Goal: Task Accomplishment & Management: Complete application form

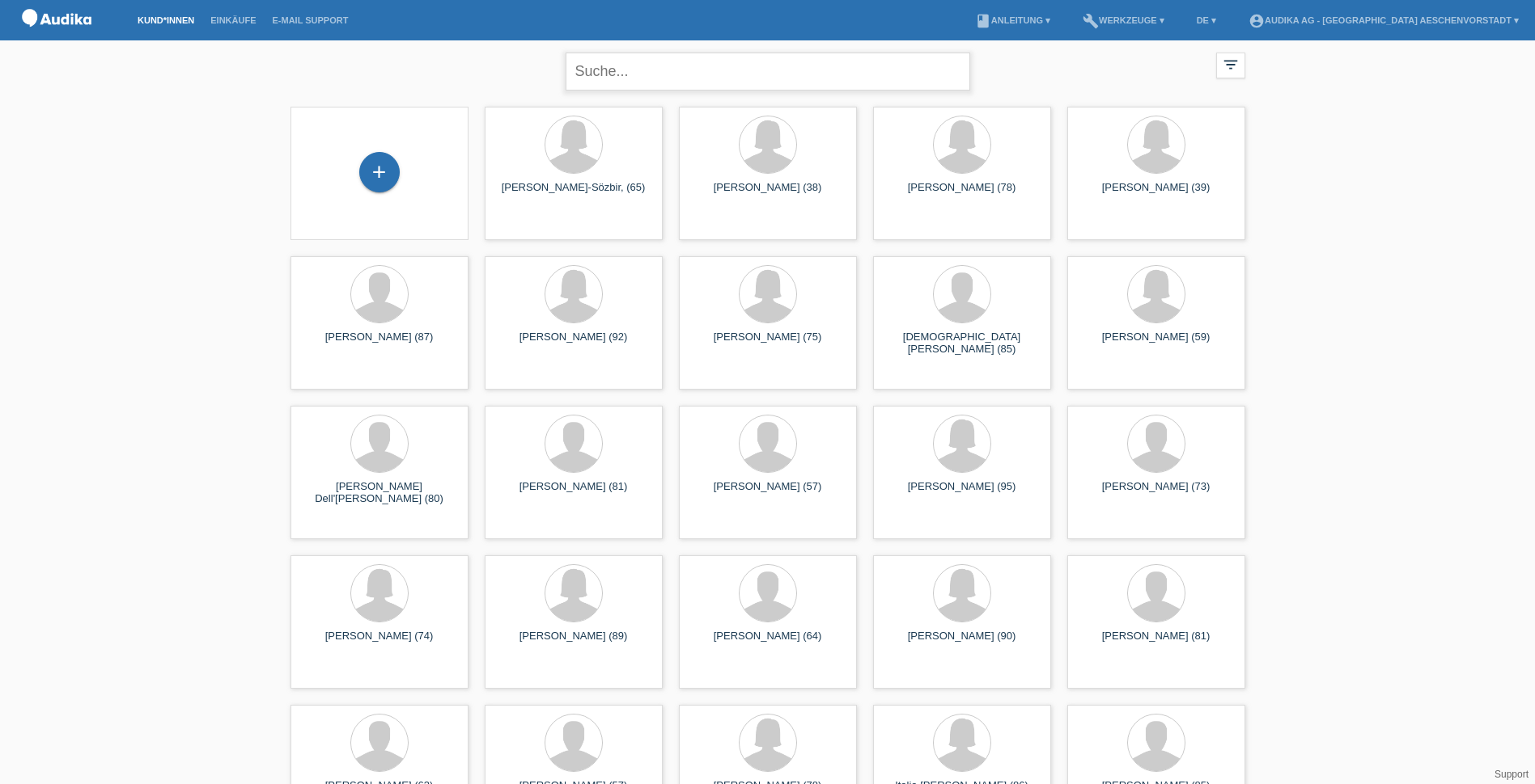
click at [667, 72] on input "text" at bounding box center [768, 71] width 405 height 38
type input "umac"
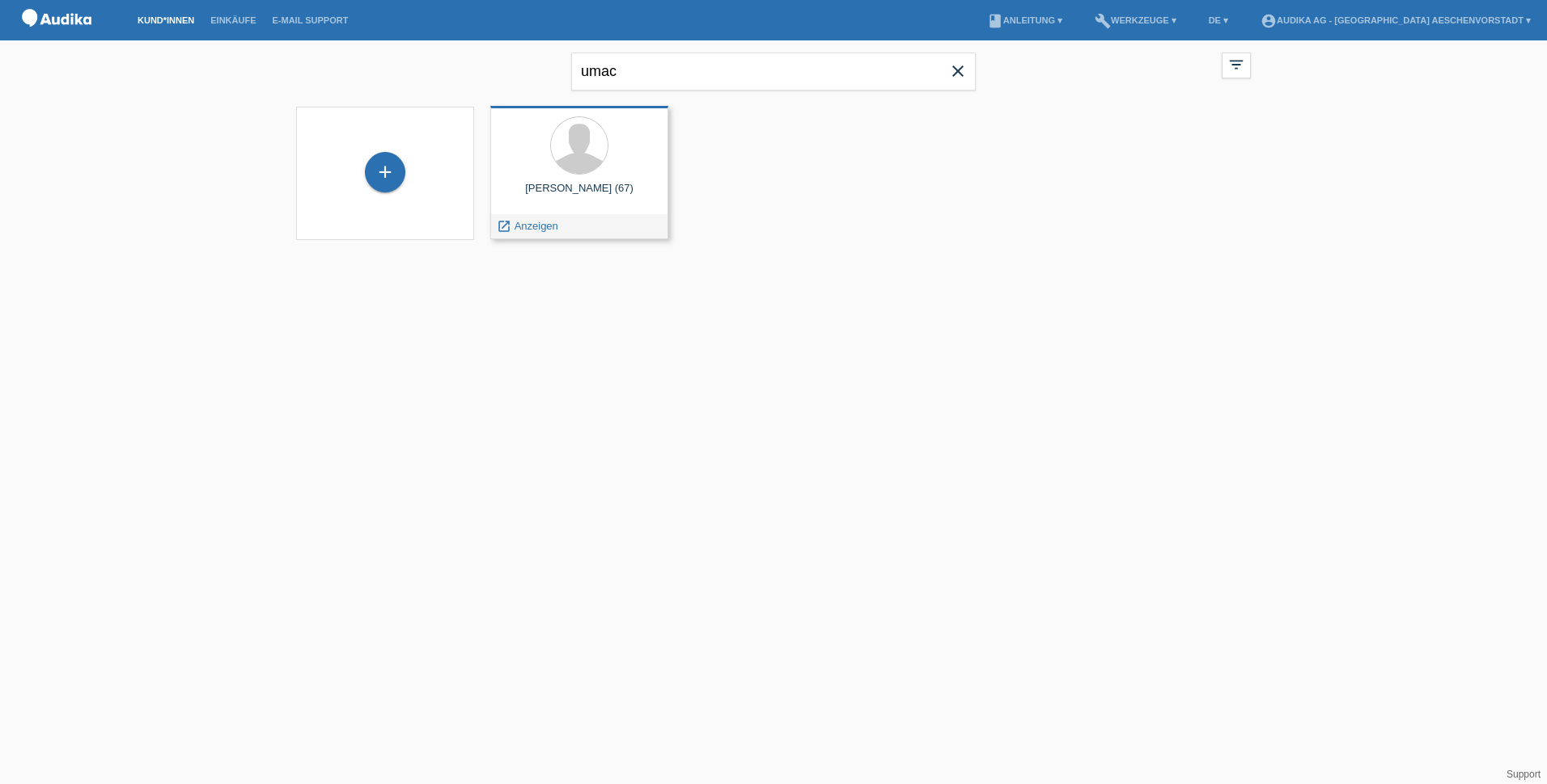
click at [627, 170] on div at bounding box center [578, 146] width 152 height 60
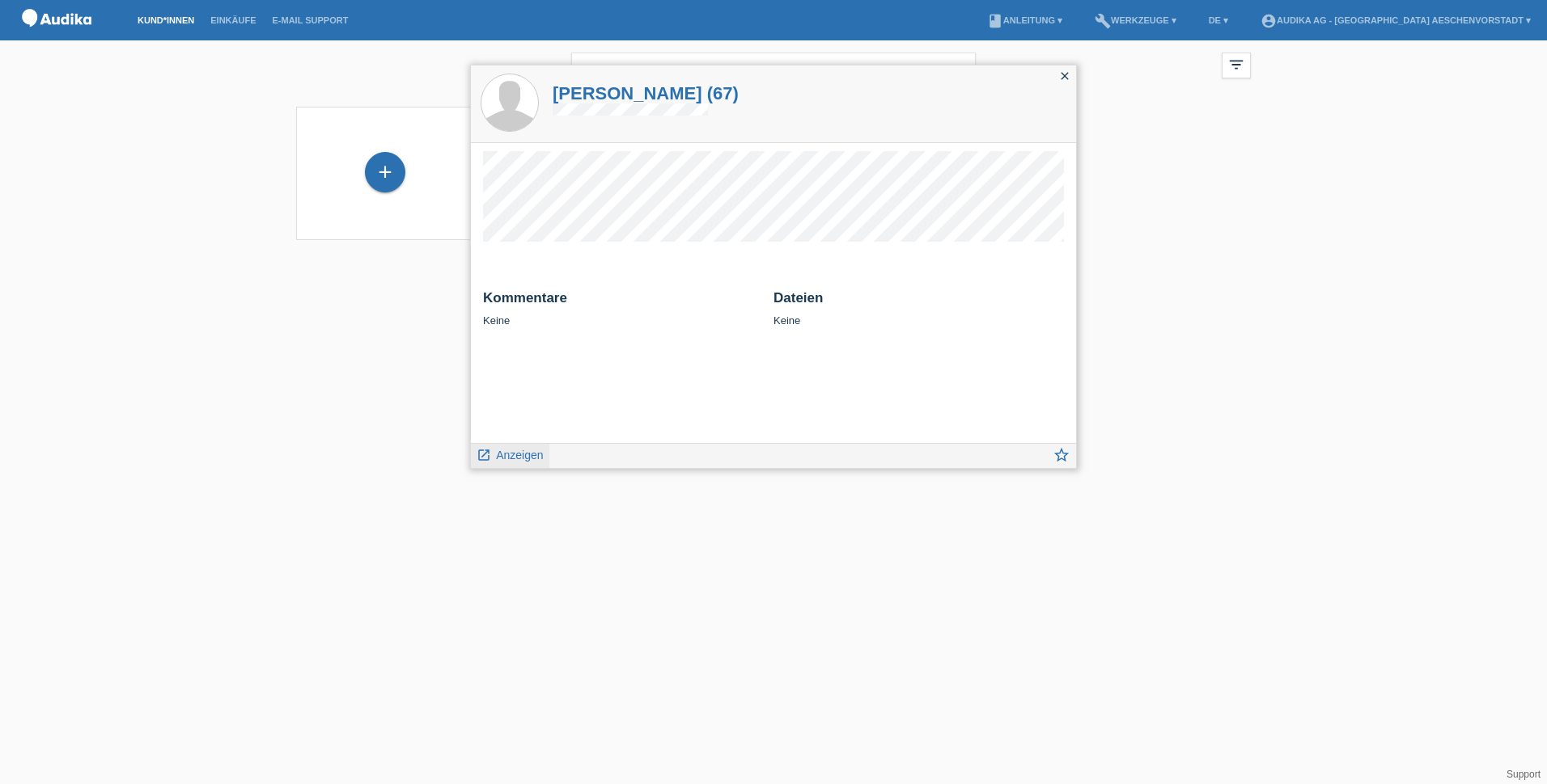
click at [512, 456] on span "Anzeigen" at bounding box center [519, 455] width 47 height 13
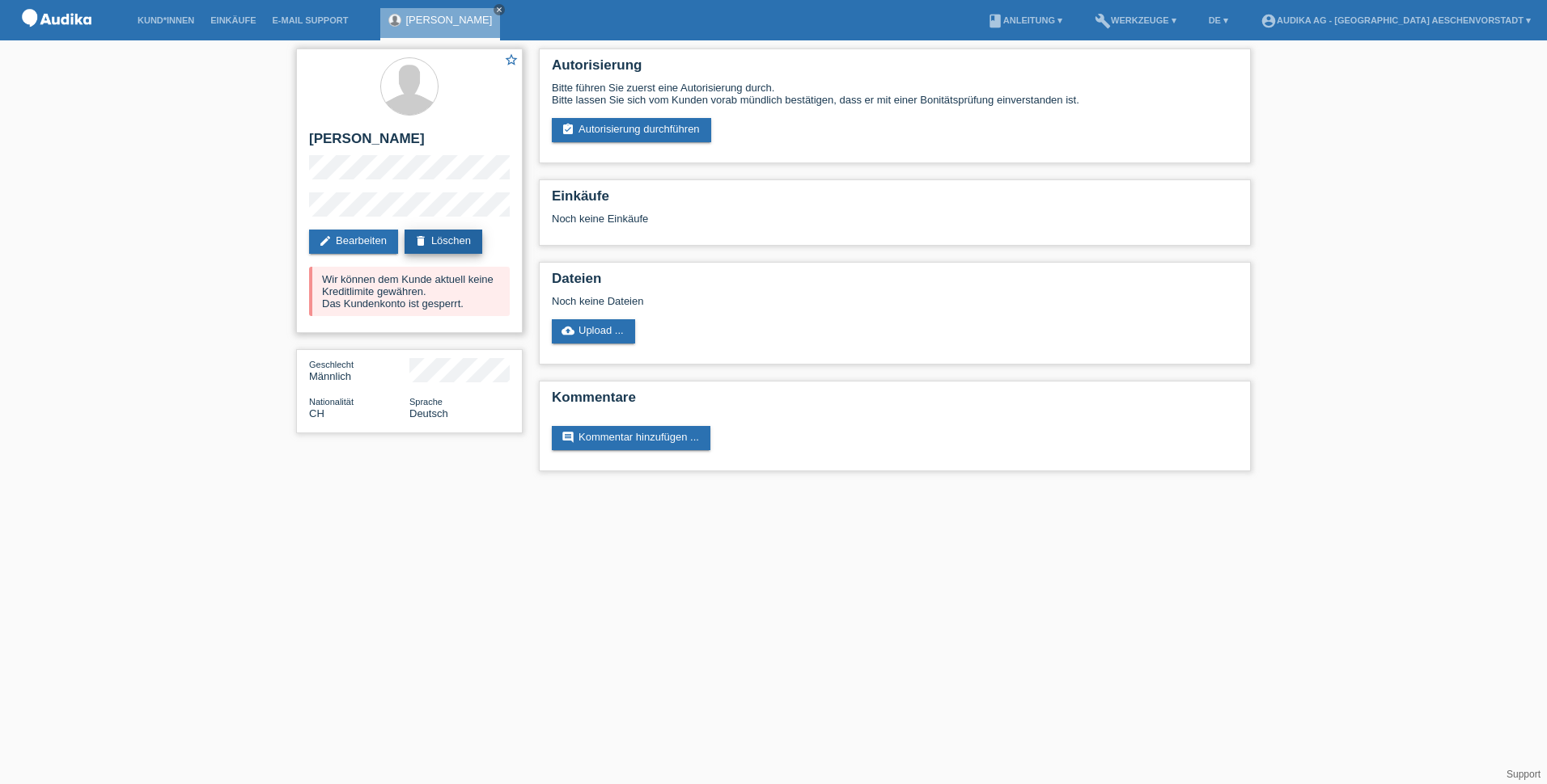
click at [438, 241] on link "delete Löschen" at bounding box center [443, 242] width 77 height 24
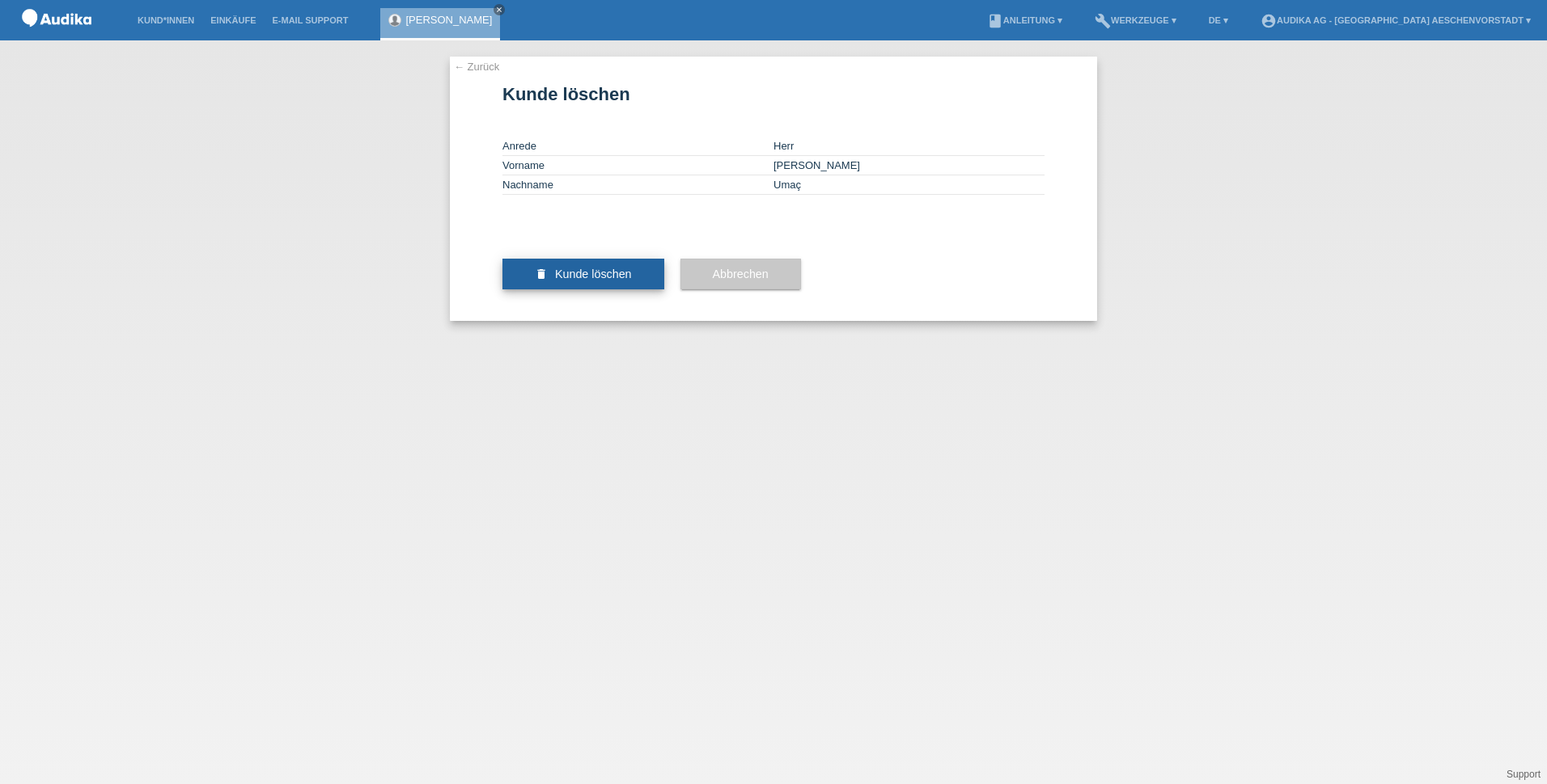
click at [570, 280] on span "Kunde löschen" at bounding box center [594, 274] width 77 height 13
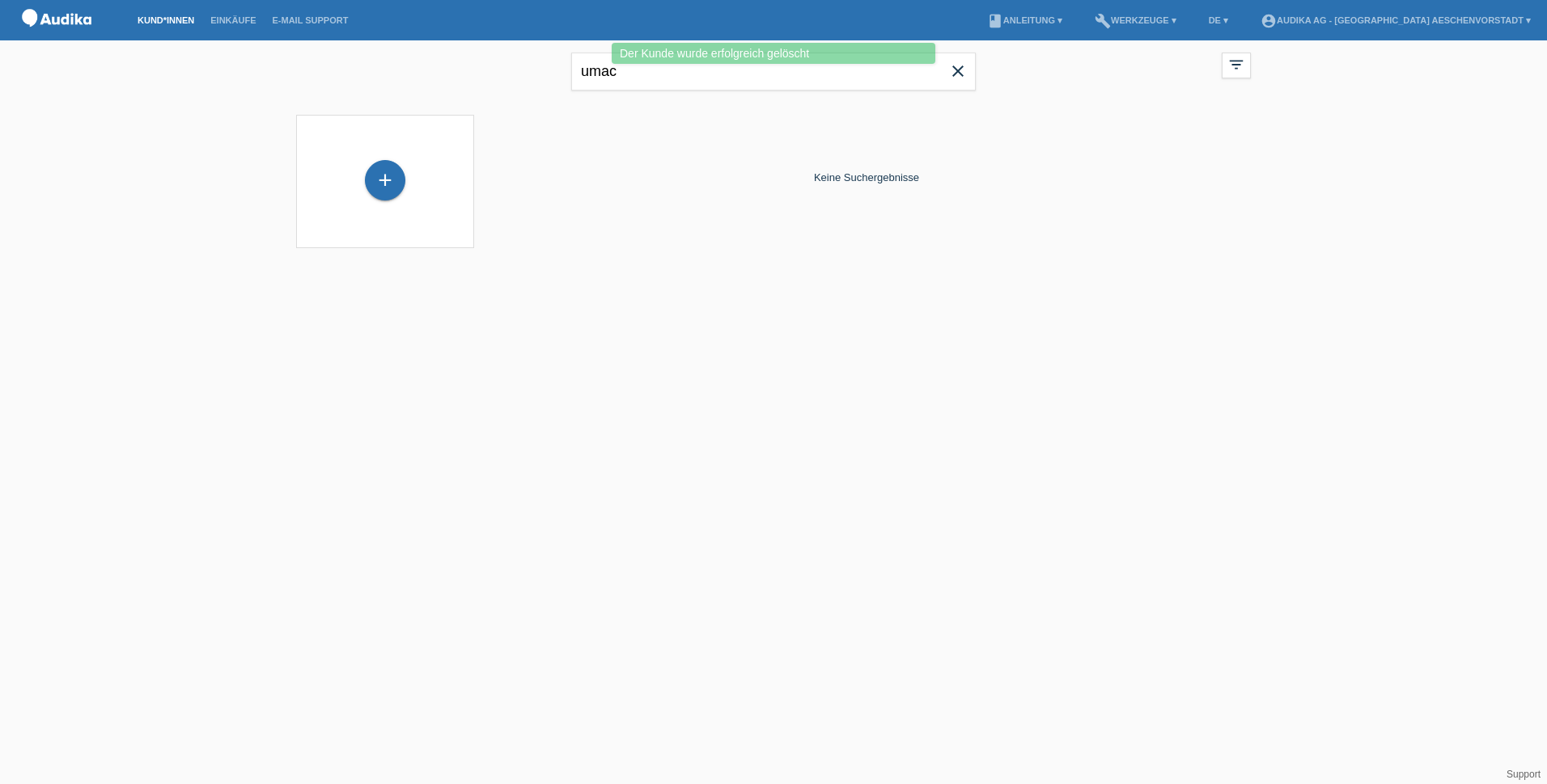
click at [967, 81] on span "close" at bounding box center [958, 72] width 33 height 24
click at [958, 74] on input "text" at bounding box center [774, 71] width 405 height 38
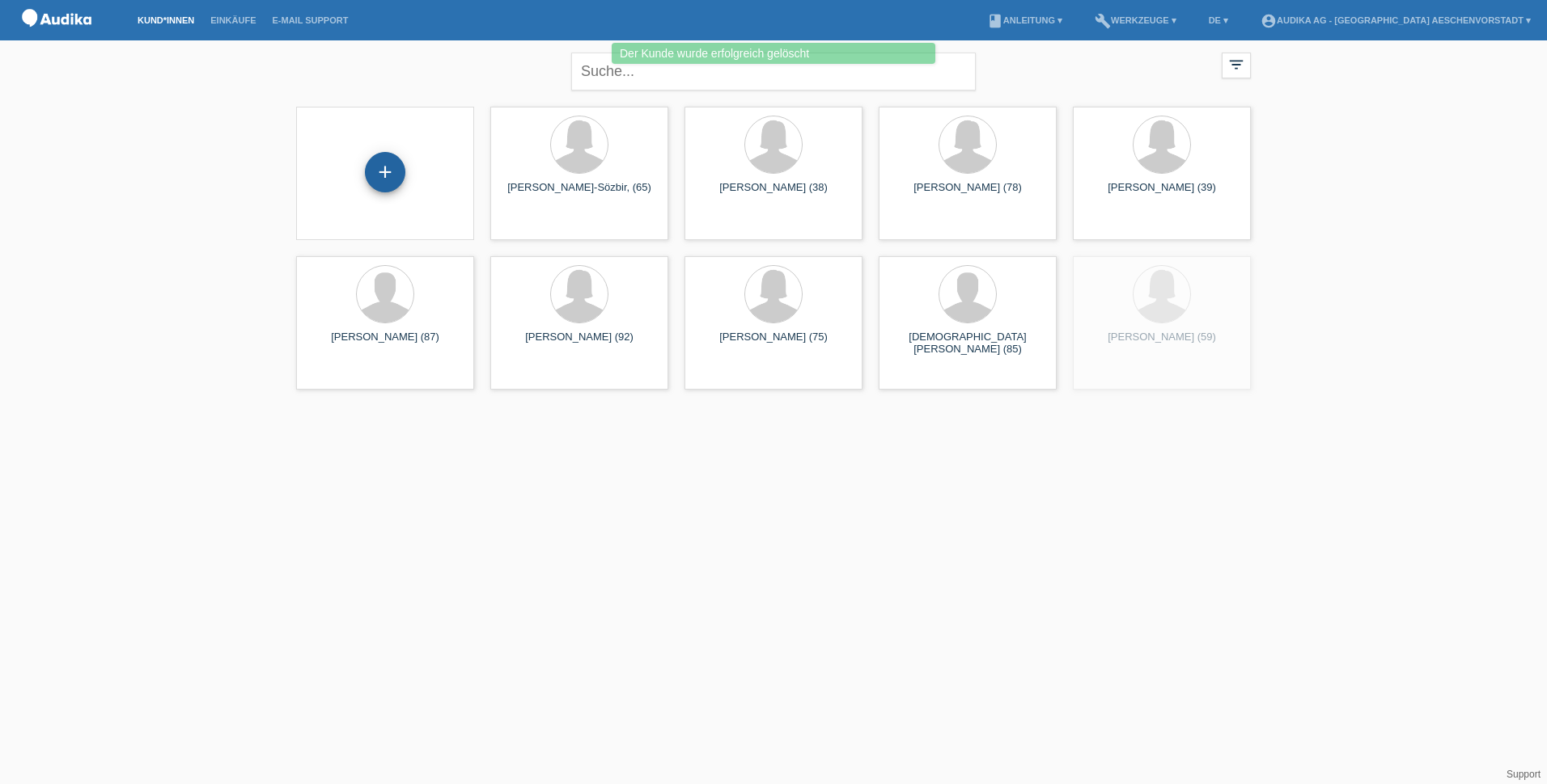
click at [393, 170] on div "+" at bounding box center [385, 171] width 41 height 41
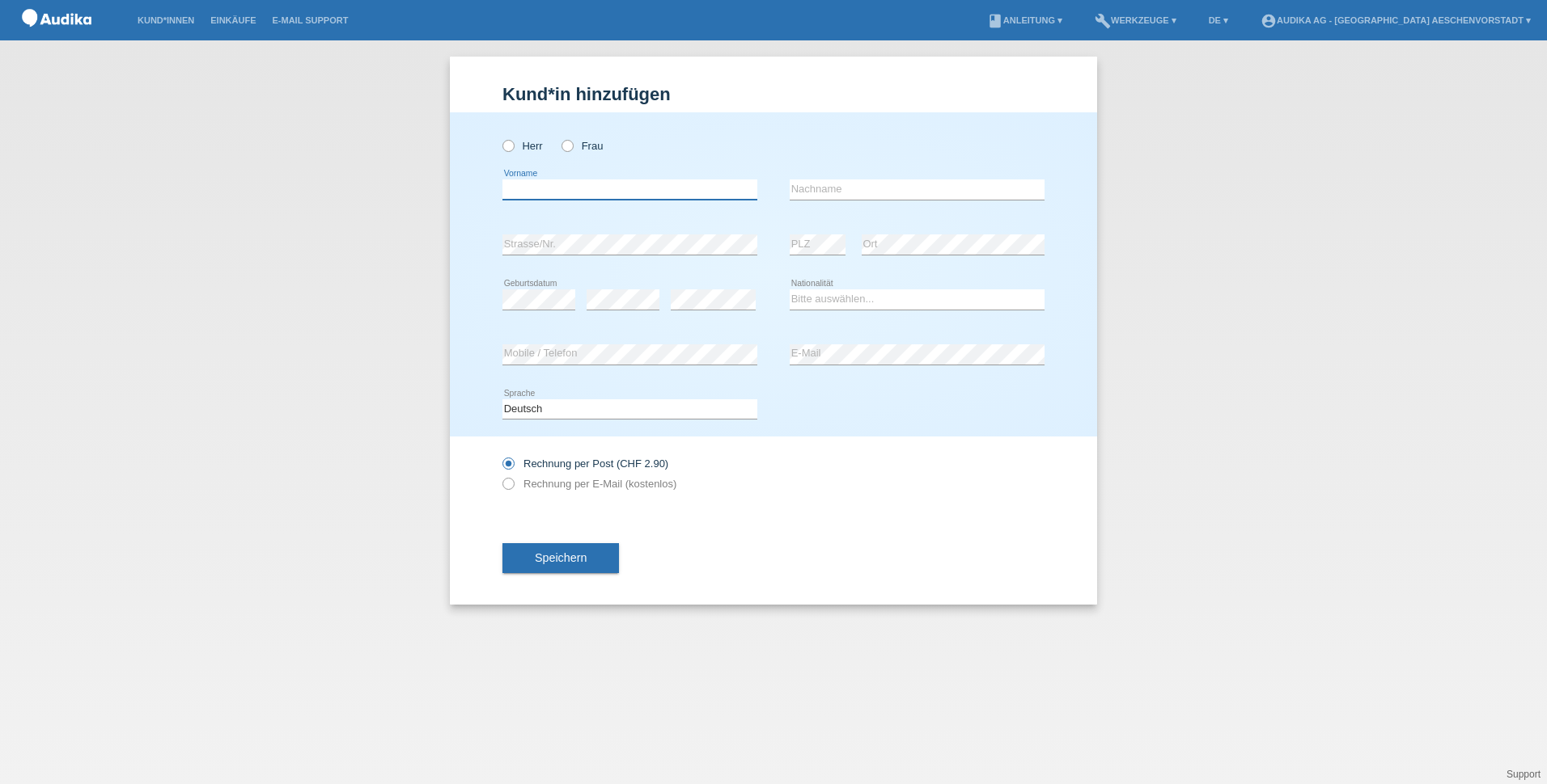
click at [580, 181] on input "text" at bounding box center [630, 189] width 255 height 20
click at [569, 156] on div "Herr Frau" at bounding box center [630, 146] width 255 height 33
click at [559, 138] on icon at bounding box center [559, 138] width 0 height 0
click at [569, 145] on input "Frau" at bounding box center [566, 145] width 11 height 11
radio input "true"
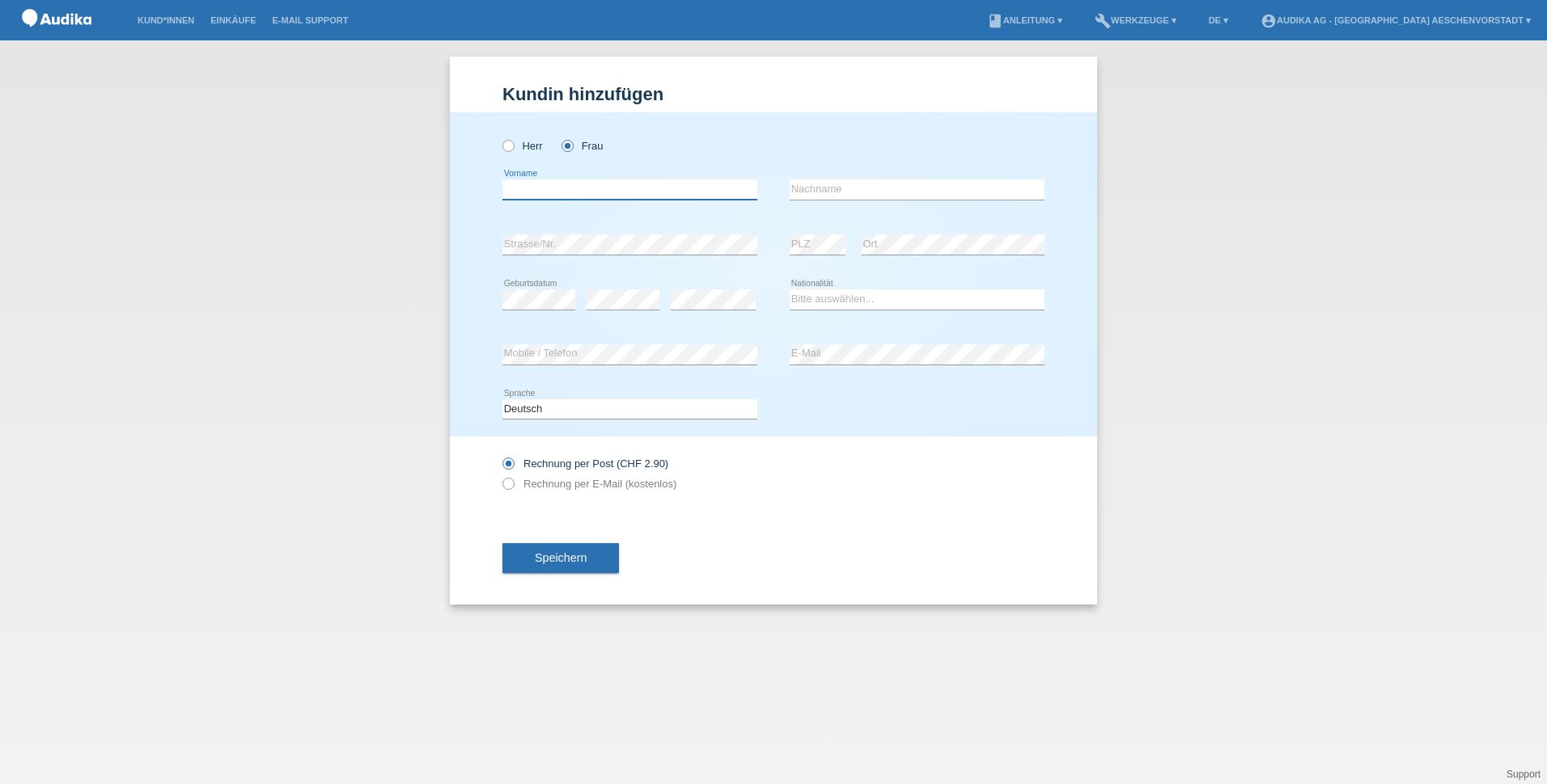
click at [544, 197] on input "text" at bounding box center [630, 189] width 255 height 20
type input "[PERSON_NAME]"
paste input "Kozitska"
type input "Kozitska"
click at [500, 476] on icon at bounding box center [500, 476] width 0 height 0
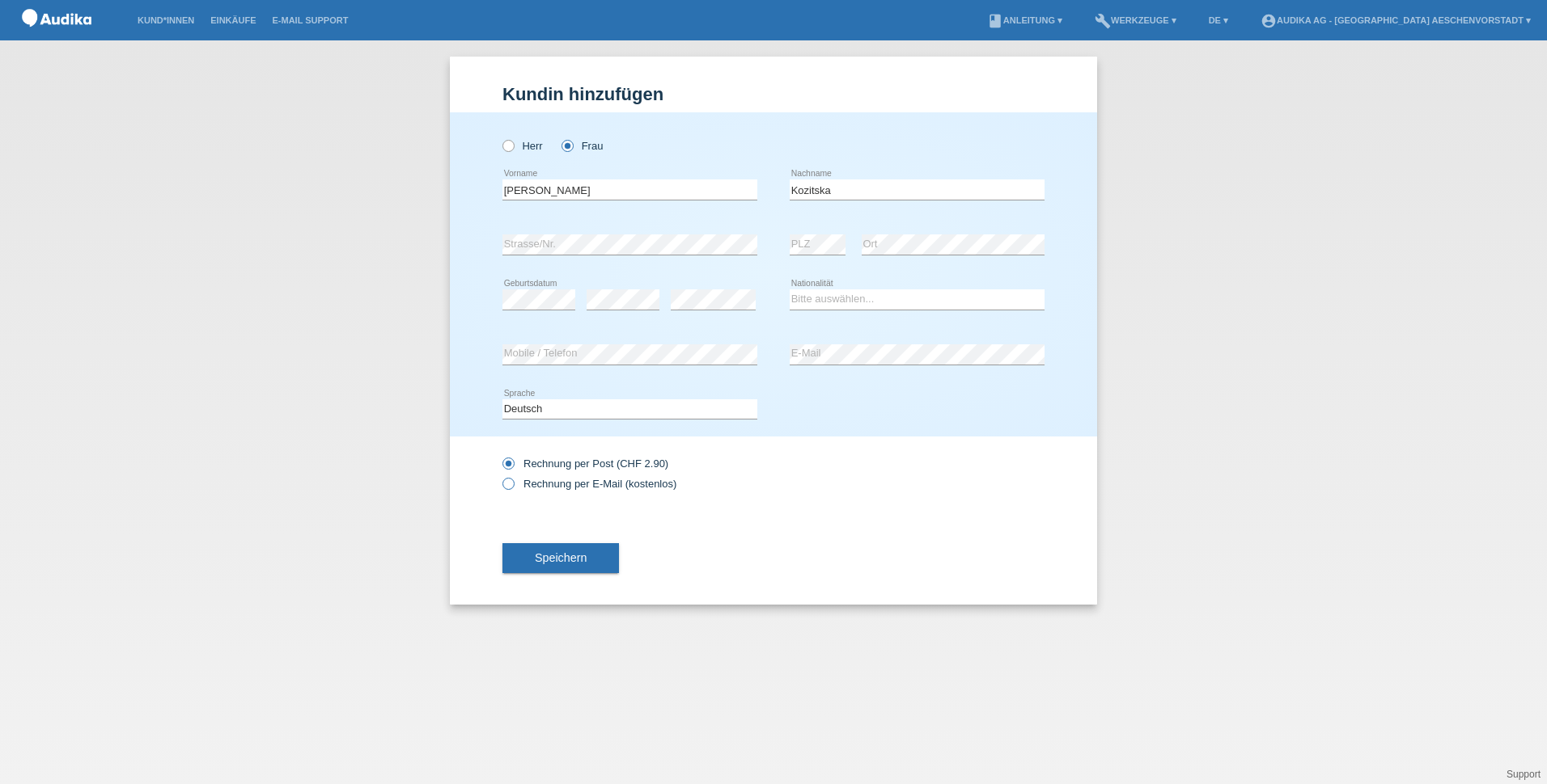
click at [509, 485] on input "Rechnung per E-Mail (kostenlos)" at bounding box center [508, 488] width 11 height 20
radio input "true"
click at [920, 302] on select "Bitte auswählen... Schweiz Deutschland Liechtenstein Österreich ------------ Af…" at bounding box center [916, 299] width 255 height 20
select select "UA"
click at [789, 289] on select "Bitte auswählen... Schweiz Deutschland Liechtenstein Österreich ------------ Af…" at bounding box center [916, 299] width 255 height 20
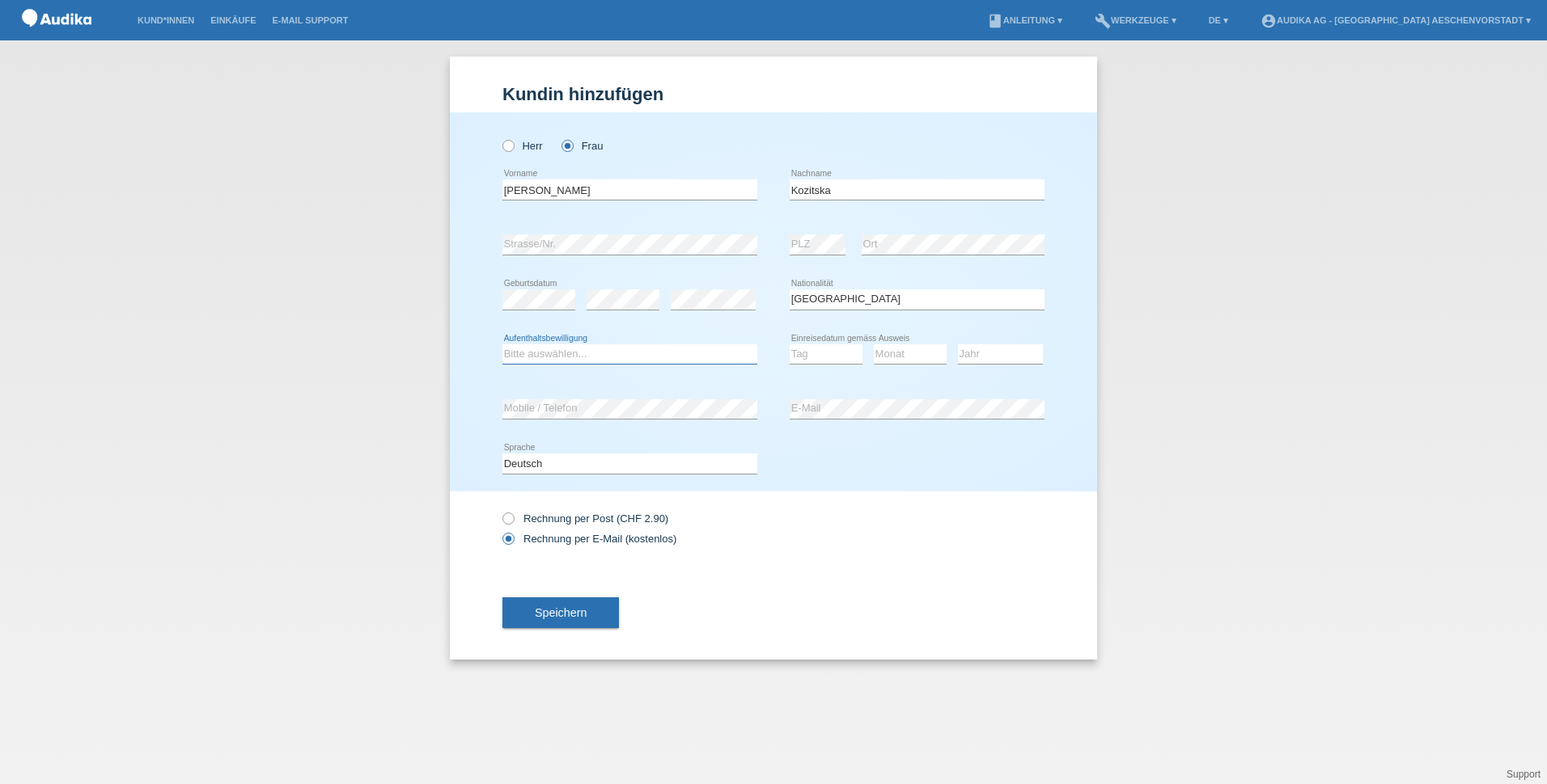
click at [688, 351] on select "Bitte auswählen... C B B - Flüchtlingsstatus Andere" at bounding box center [630, 355] width 255 height 20
select select "B"
click at [503, 345] on select "Bitte auswählen... C B B - Flüchtlingsstatus Andere" at bounding box center [630, 355] width 255 height 20
click at [626, 350] on select "Bitte auswählen... C B B - Flüchtlingsstatus Andere" at bounding box center [630, 355] width 255 height 20
click at [503, 345] on select "Bitte auswählen... C B B - Flüchtlingsstatus Andere" at bounding box center [630, 355] width 255 height 20
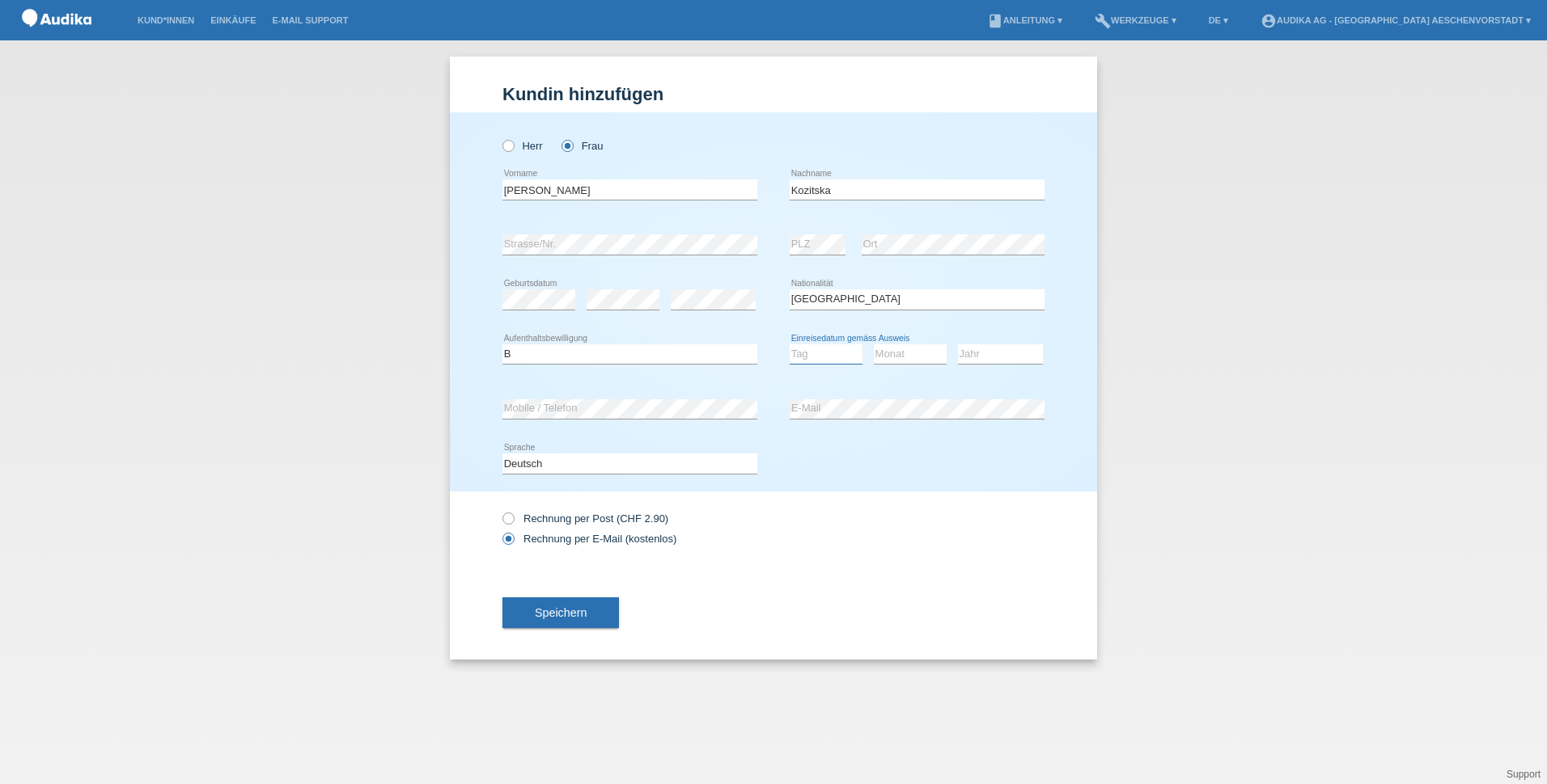
click at [834, 353] on select "Tag 01 02 03 04 05 06 07 08 09 10 11" at bounding box center [825, 355] width 72 height 20
select select "01"
click at [789, 345] on select "Tag 01 02 03 04 05 06 07 08 09 10 11" at bounding box center [825, 355] width 72 height 20
click at [916, 354] on select "Monat 01 02 03 04 05 06 07 08 09 10 11" at bounding box center [909, 355] width 72 height 20
select select "09"
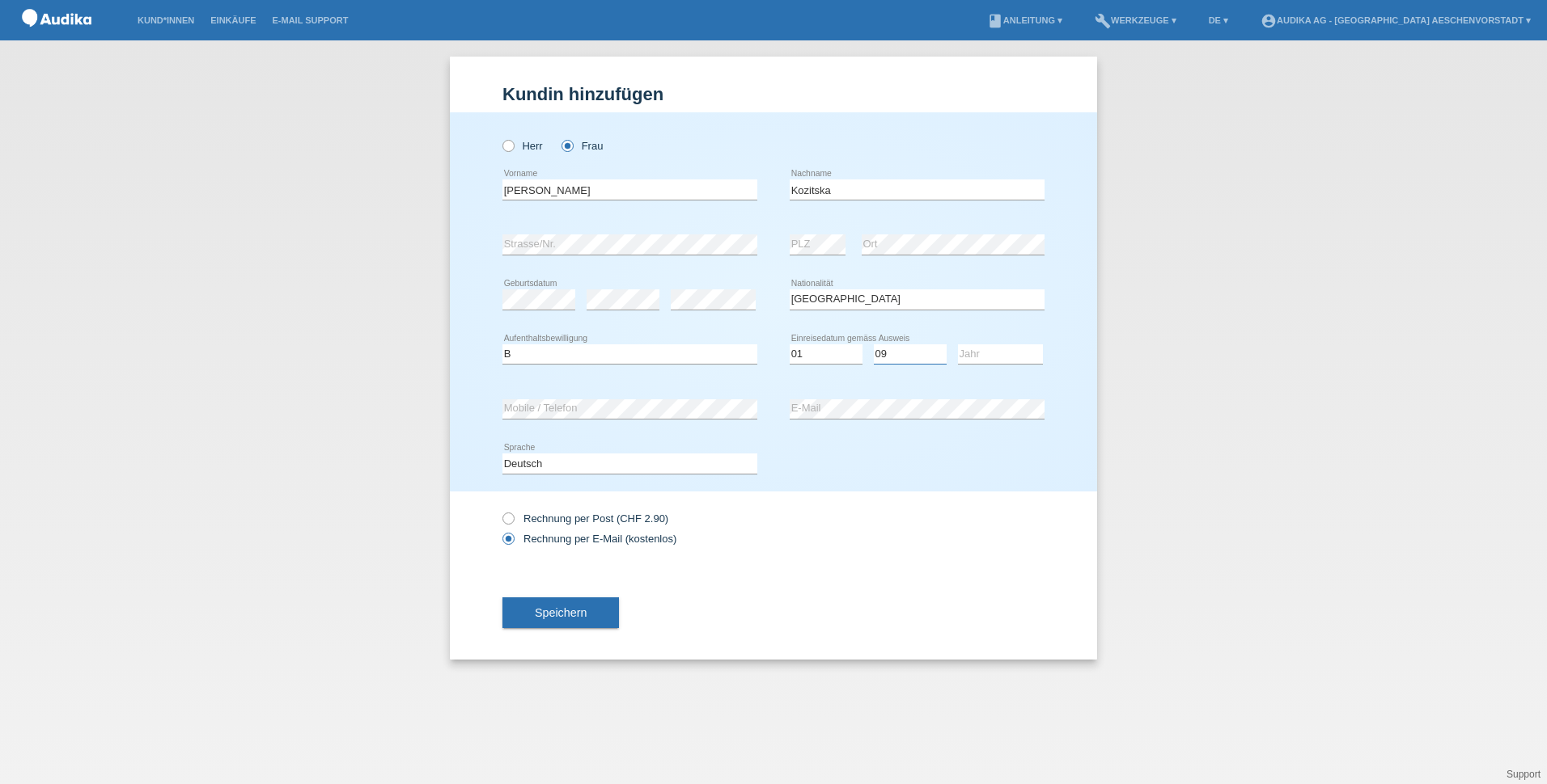
click at [874, 345] on select "Monat 01 02 03 04 05 06 07 08 09 10 11" at bounding box center [909, 355] width 72 height 20
click at [977, 360] on select "Jahr 2025 2024 2023 2022 2021 2020 2019 2018 2017 2016 2015 2014 2013 2012 2011…" at bounding box center [1001, 355] width 85 height 20
select select "2002"
click at [958, 345] on select "Jahr 2025 2024 2023 2022 2021 2020 2019 2018 2017 2016 2015 2014 2013 2012 2011…" at bounding box center [1001, 355] width 85 height 20
click at [595, 613] on button "Speichern" at bounding box center [560, 613] width 116 height 31
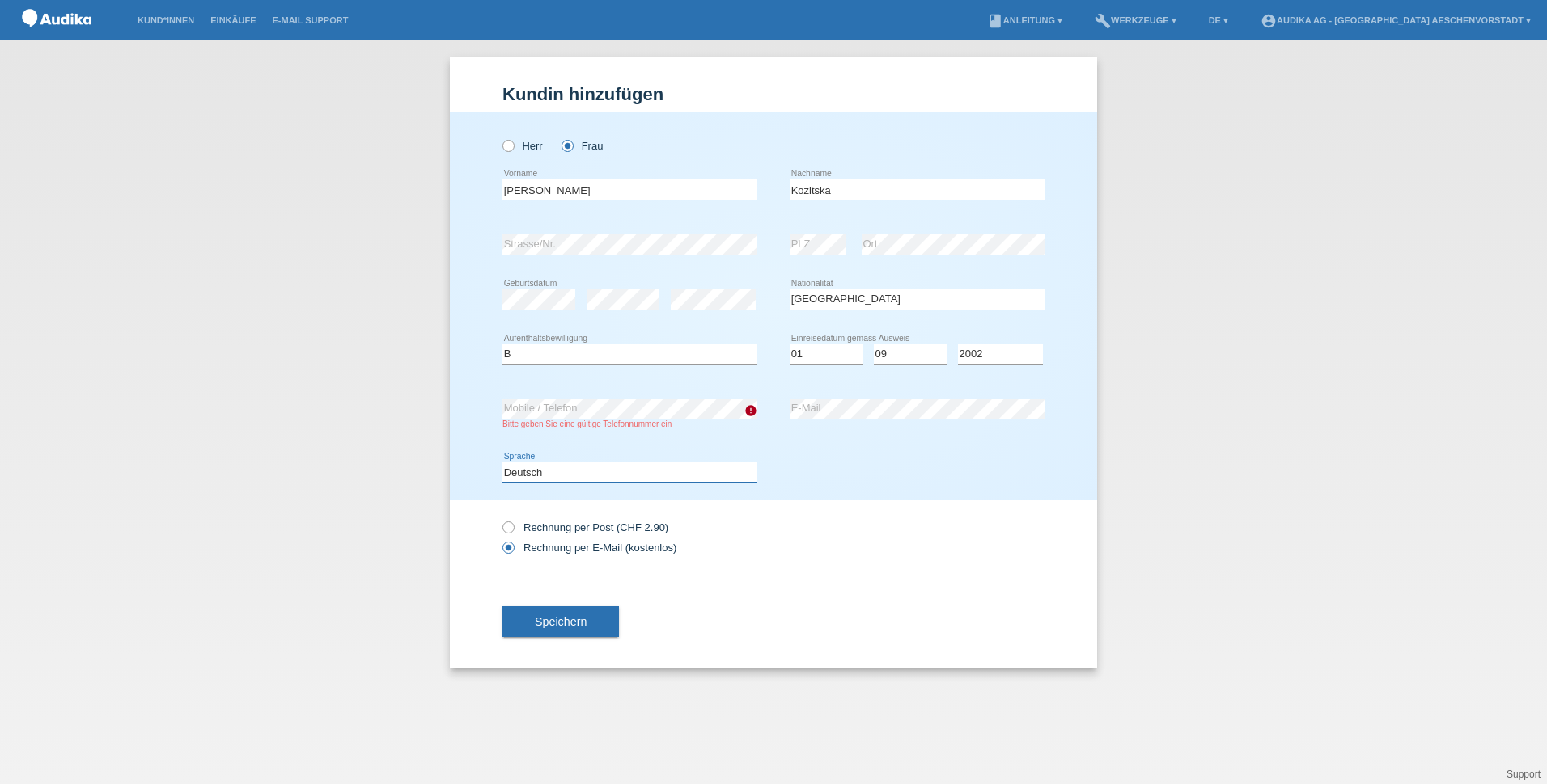
click at [618, 463] on select "Deutsch Français Italiano English" at bounding box center [630, 473] width 255 height 20
click at [538, 611] on button "Speichern" at bounding box center [560, 621] width 116 height 31
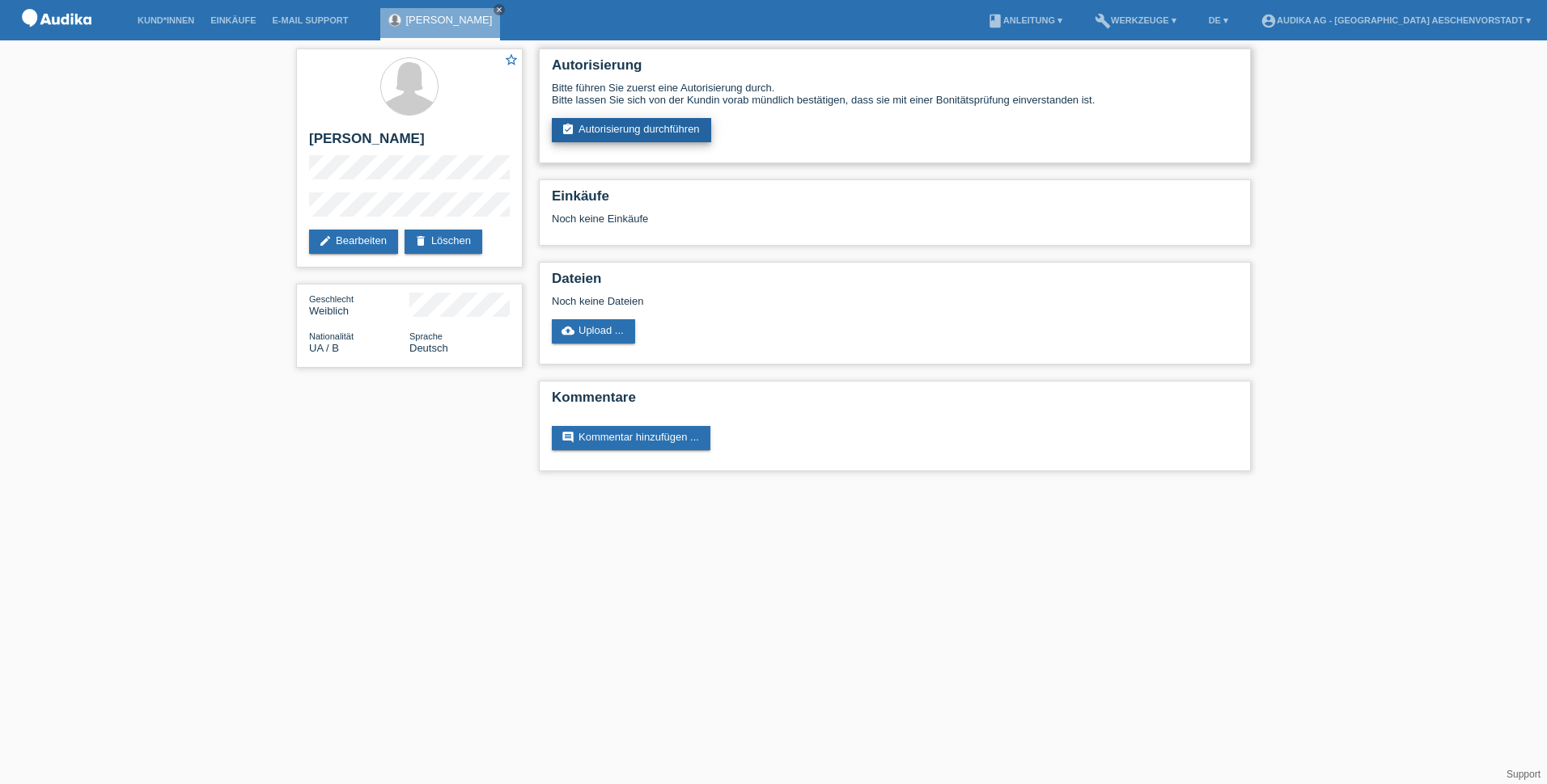
click at [613, 134] on link "assignment_turned_in Autorisierung durchführen" at bounding box center [631, 130] width 160 height 24
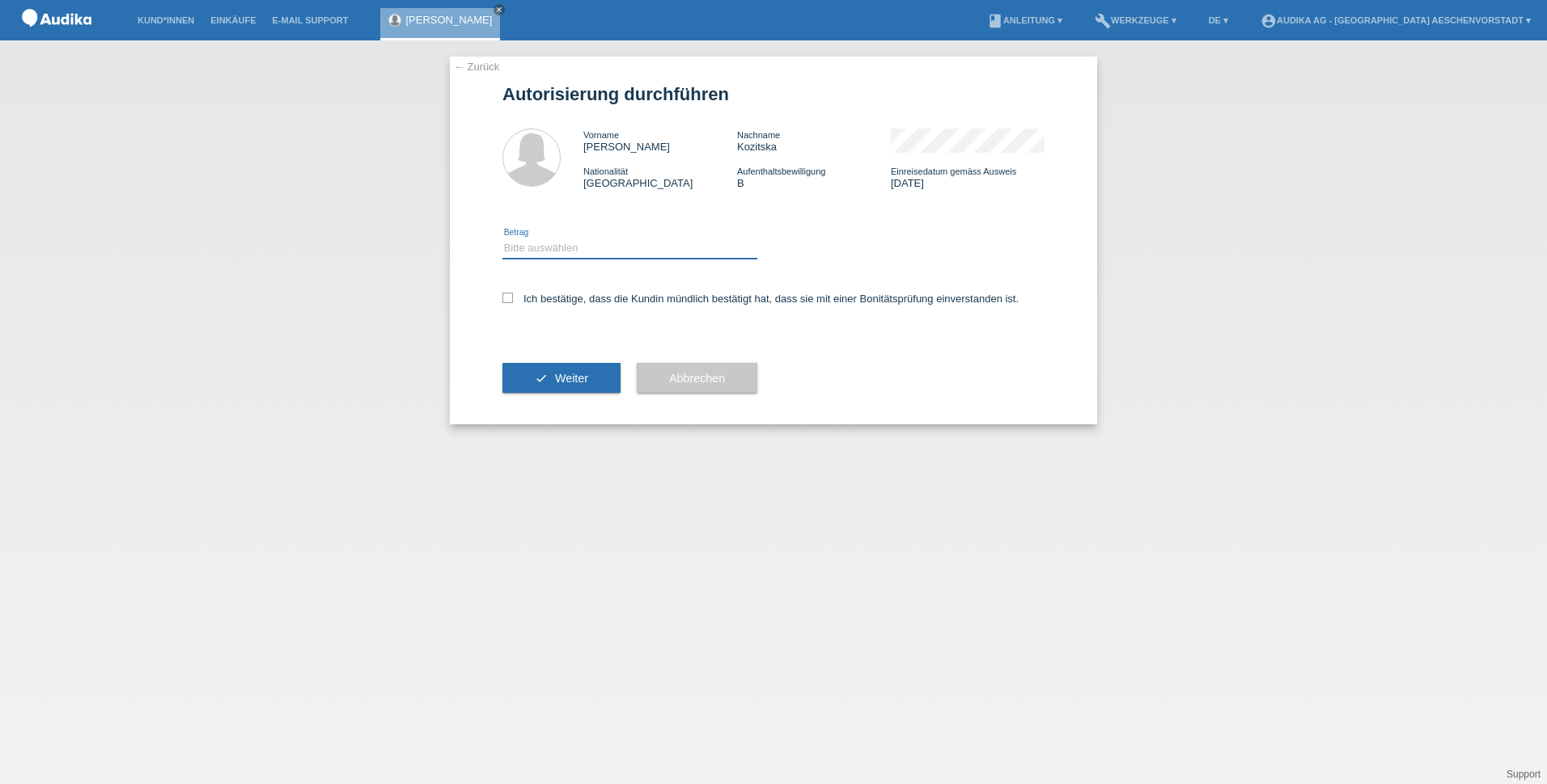
click at [616, 243] on select "Bitte auswählen CHF 1.00 - CHF 499.00 CHF 500.00 - CHF 1'999.00 CHF 2'000.00 - …" at bounding box center [630, 249] width 255 height 20
select select "3"
click at [503, 239] on select "Bitte auswählen CHF 1.00 - CHF 499.00 CHF 500.00 - CHF 1'999.00 CHF 2'000.00 - …" at bounding box center [630, 249] width 255 height 20
click at [509, 295] on icon at bounding box center [508, 297] width 11 height 11
click at [509, 295] on input "Ich bestätige, dass die Kundin mündlich bestätigt hat, dass sie mit einer Bonit…" at bounding box center [508, 297] width 11 height 11
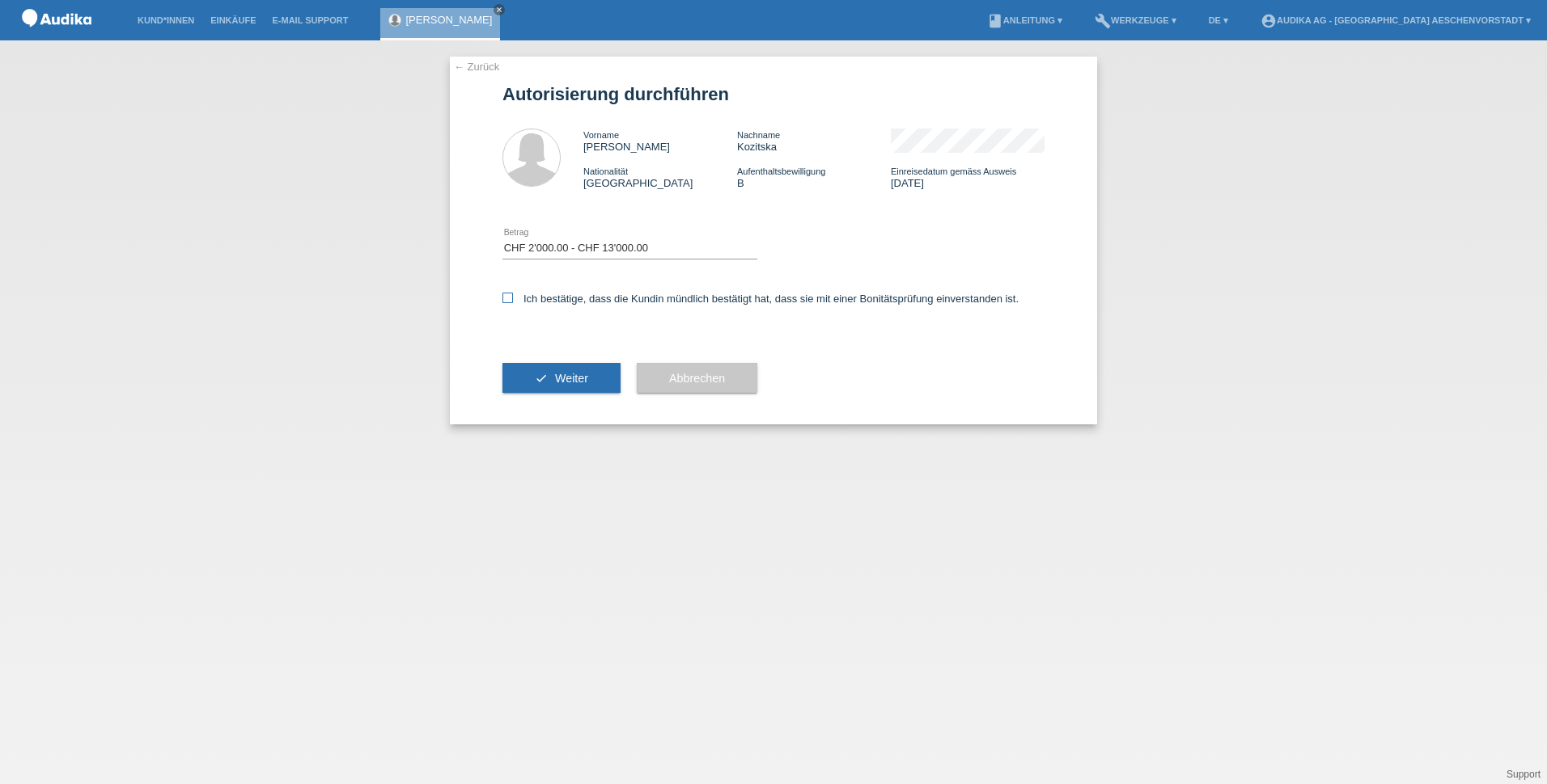
checkbox input "true"
click at [561, 371] on button "check Weiter" at bounding box center [561, 378] width 118 height 31
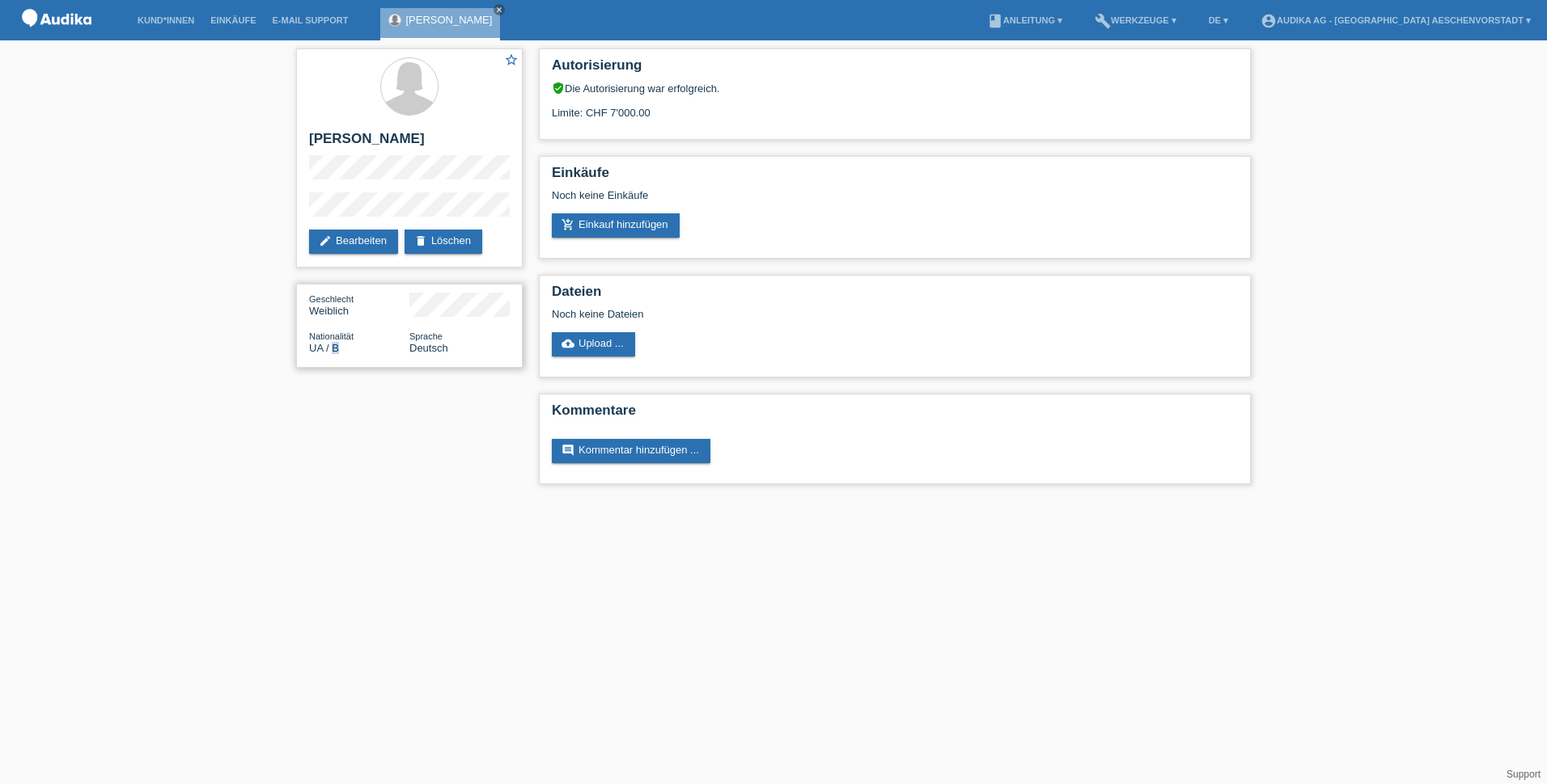
click at [331, 349] on div "Nationalität UA / B" at bounding box center [359, 342] width 100 height 24
click at [348, 501] on html "Kund*innen Einkäufe E-Mail Support [PERSON_NAME] close menu" at bounding box center [774, 250] width 1547 height 501
